Goal: Information Seeking & Learning: Learn about a topic

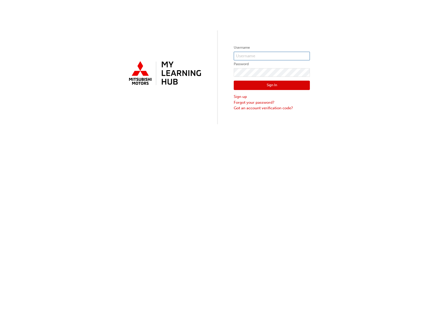
type input "0005884067"
click at [265, 85] on button "Sign In" at bounding box center [272, 86] width 76 height 10
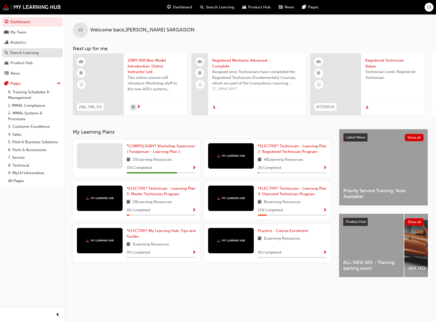
click at [28, 53] on div "Search Learning" at bounding box center [24, 53] width 28 height 6
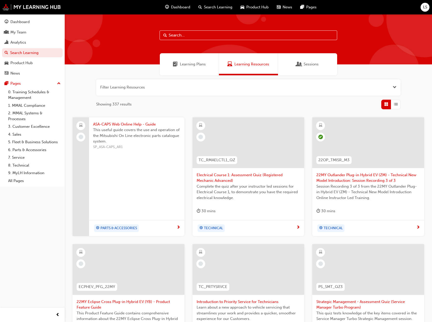
click at [205, 36] on input "text" at bounding box center [249, 35] width 178 height 10
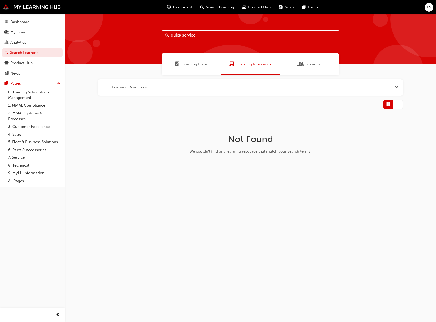
drag, startPoint x: 182, startPoint y: 34, endPoint x: 152, endPoint y: 39, distance: 29.8
click at [152, 39] on div "quick service" at bounding box center [250, 39] width 371 height 50
type input "service"
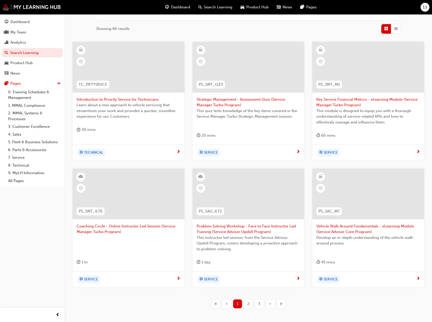
scroll to position [76, 0]
click at [179, 151] on span "next-icon" at bounding box center [179, 151] width 4 height 5
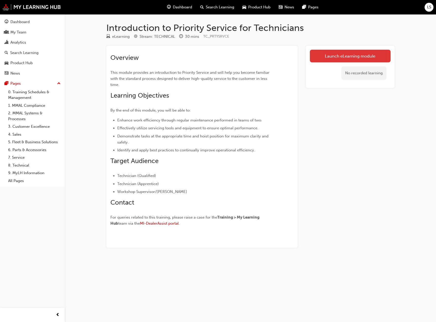
click at [348, 54] on link "Launch eLearning module" at bounding box center [350, 56] width 81 height 13
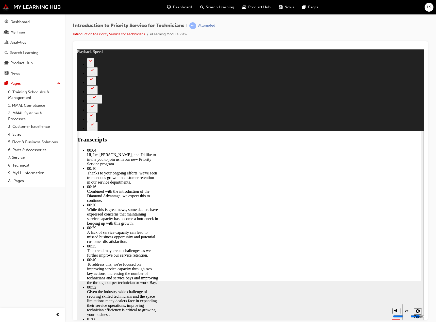
type input "127"
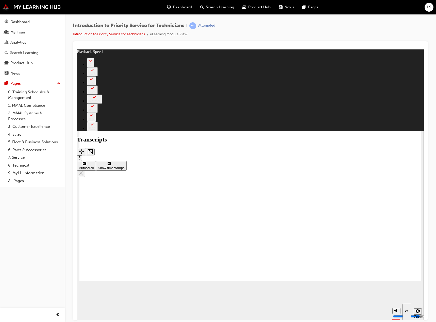
type input "118"
